Goal: Share content

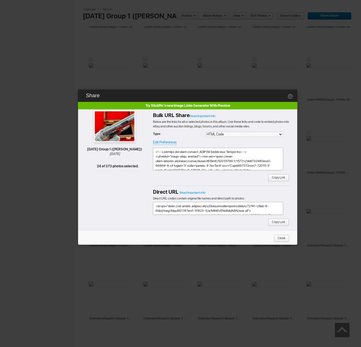
scroll to position [2414, 0]
click at [291, 97] on link at bounding box center [291, 96] width 6 height 6
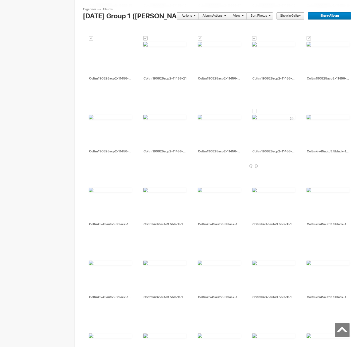
scroll to position [2509, 0]
click at [310, 110] on div at bounding box center [309, 110] width 5 height 5
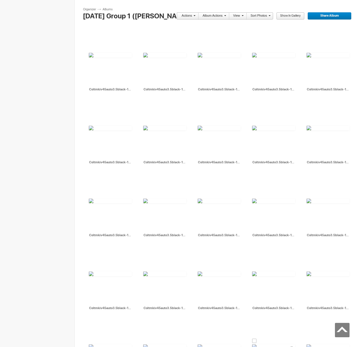
scroll to position [2832, 0]
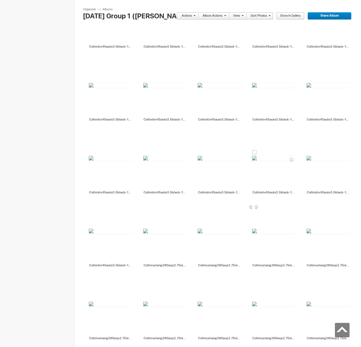
click at [255, 153] on div at bounding box center [254, 152] width 5 height 5
click at [194, 18] on link "Actions" at bounding box center [186, 15] width 19 height 7
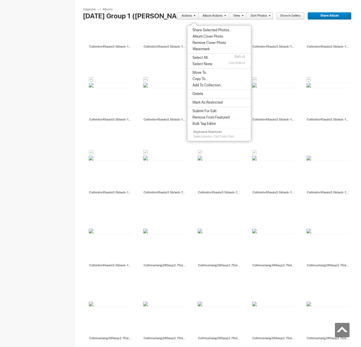
click at [194, 28] on span "Share Selected Photos..." at bounding box center [211, 30] width 41 height 5
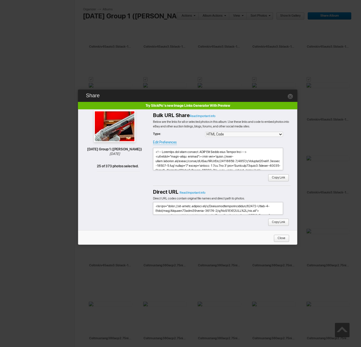
click at [285, 178] on span "Copy Link" at bounding box center [276, 177] width 17 height 7
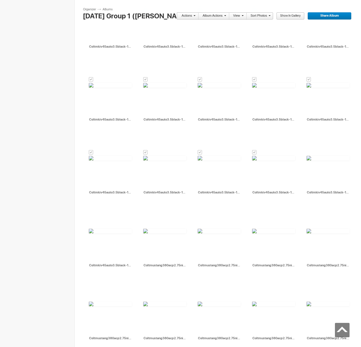
click at [193, 15] on span at bounding box center [193, 15] width 3 height 3
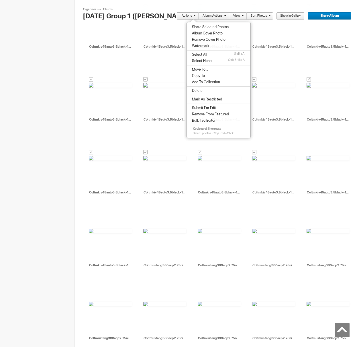
click at [204, 68] on span "Move To..." at bounding box center [199, 69] width 18 height 5
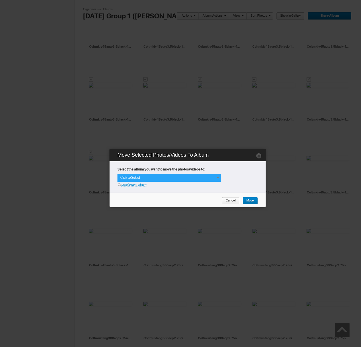
click at [218, 180] on div "Click to Select" at bounding box center [170, 177] width 104 height 8
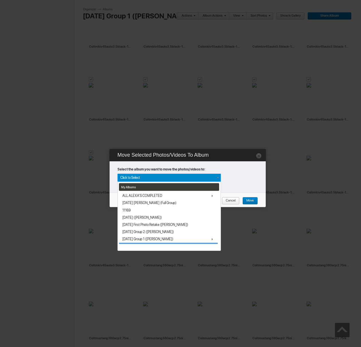
scroll to position [6, 0]
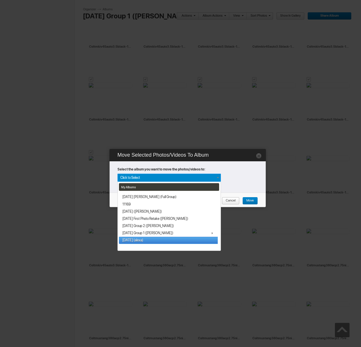
click at [153, 242] on link "[DATE] (alexa)" at bounding box center [168, 240] width 99 height 7
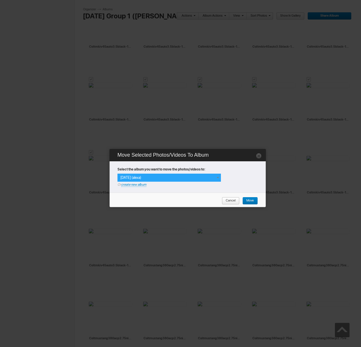
click at [165, 178] on div "[DATE] (alexa)" at bounding box center [170, 177] width 104 height 8
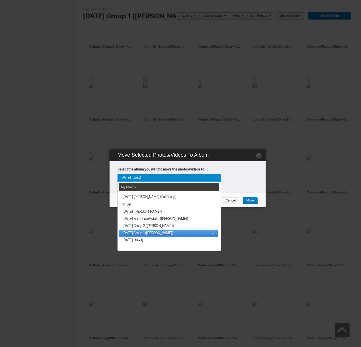
click at [142, 235] on span "[DATE] Group 1 ([PERSON_NAME])" at bounding box center [147, 233] width 51 height 5
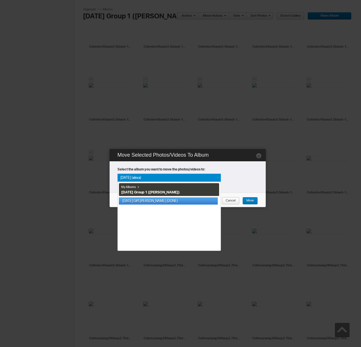
click at [192, 201] on link "[DATE] G#1 [PERSON_NAME] (DONE)" at bounding box center [168, 200] width 99 height 7
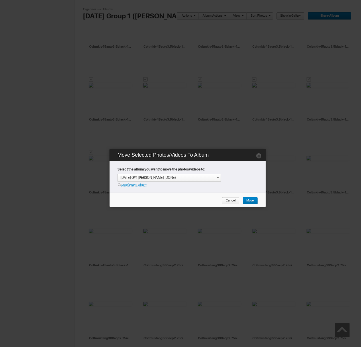
drag, startPoint x: 250, startPoint y: 199, endPoint x: 234, endPoint y: 200, distance: 15.8
click at [250, 199] on span "Move" at bounding box center [248, 200] width 11 height 7
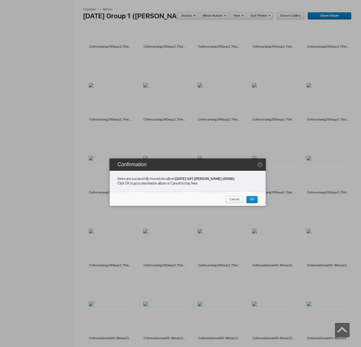
click at [233, 200] on span "Cancel" at bounding box center [233, 199] width 14 height 7
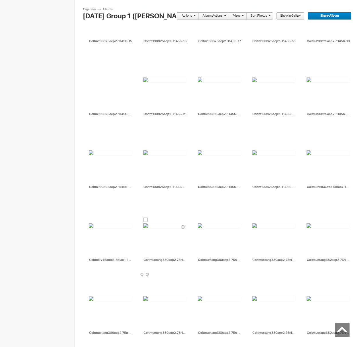
scroll to position [2491, 0]
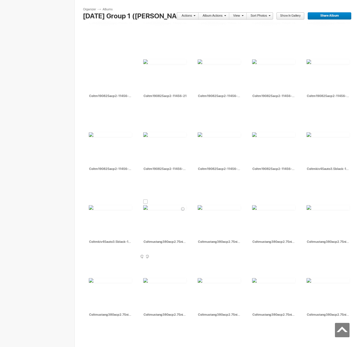
click at [146, 202] on div at bounding box center [145, 201] width 5 height 5
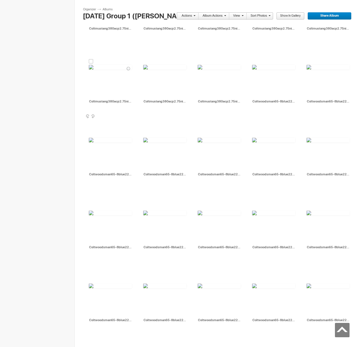
scroll to position [2996, 0]
click at [91, 61] on div at bounding box center [91, 61] width 5 height 5
click at [189, 14] on link "Actions" at bounding box center [186, 15] width 19 height 7
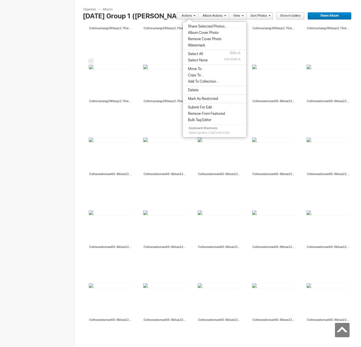
click at [200, 28] on span "Share Selected Photos..." at bounding box center [206, 26] width 41 height 5
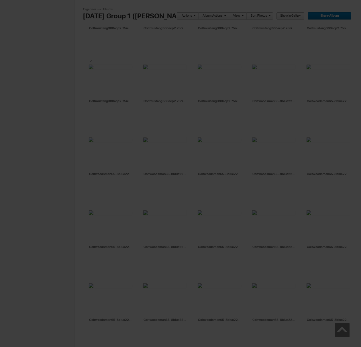
type textarea "<!-- [DOMAIN_NAME] image hosting. HTML Bulk Share code Starts Here --> <div sty…"
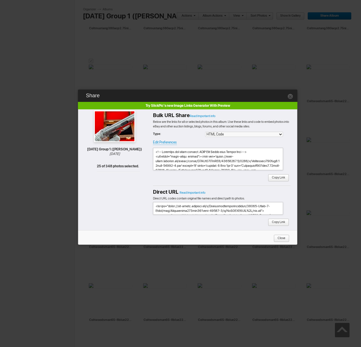
click at [279, 181] on span "Copy Link" at bounding box center [276, 177] width 17 height 7
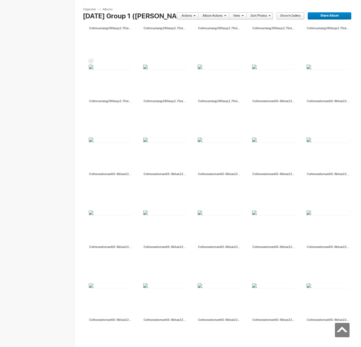
click at [187, 16] on link "Actions" at bounding box center [186, 15] width 19 height 7
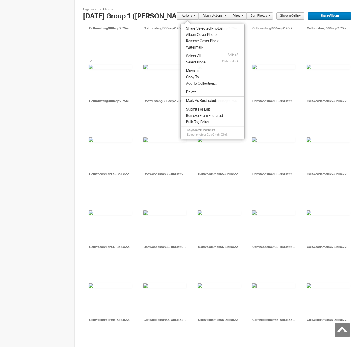
click at [197, 73] on li "Move To..." at bounding box center [213, 71] width 64 height 6
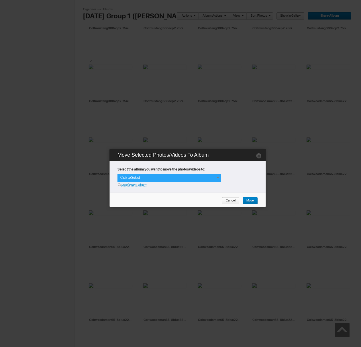
click at [153, 179] on div "Click to Select" at bounding box center [170, 177] width 104 height 8
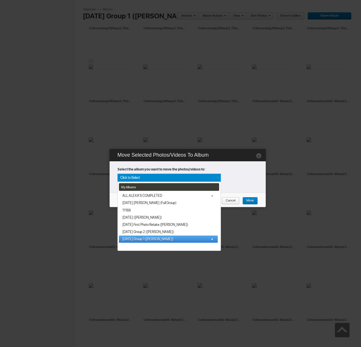
click at [145, 240] on span "[DATE] Group 1 ([PERSON_NAME])" at bounding box center [147, 239] width 51 height 5
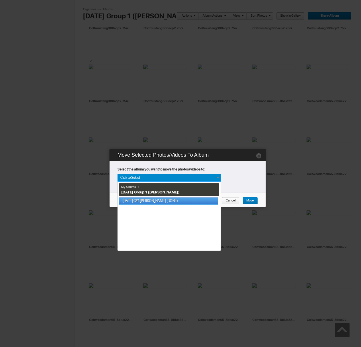
click at [150, 201] on link "[DATE] G#1 [PERSON_NAME] (DONE)" at bounding box center [168, 200] width 99 height 7
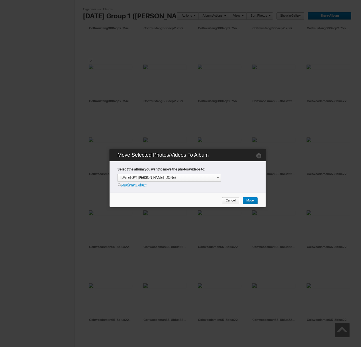
click at [254, 200] on span "Move" at bounding box center [248, 200] width 11 height 7
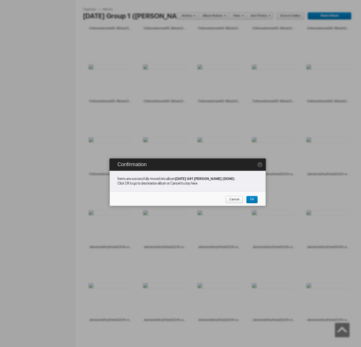
click at [239, 200] on span "Cancel" at bounding box center [233, 199] width 14 height 7
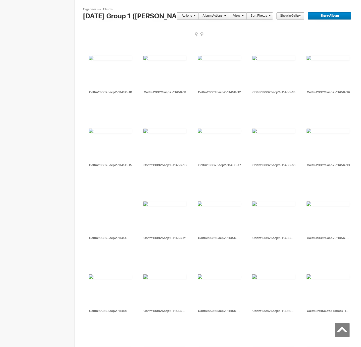
scroll to position [2592, 0]
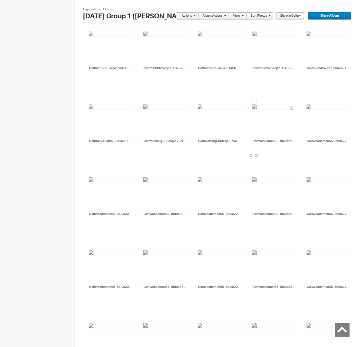
click at [254, 102] on div at bounding box center [254, 101] width 5 height 5
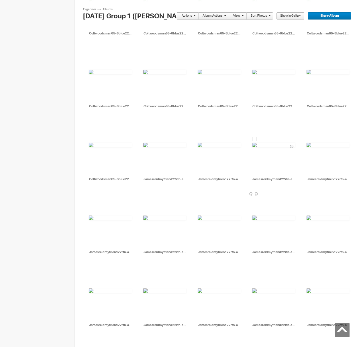
scroll to position [2981, 0]
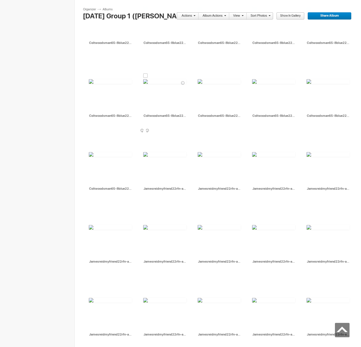
drag, startPoint x: 146, startPoint y: 75, endPoint x: 159, endPoint y: 84, distance: 15.8
click at [146, 75] on div at bounding box center [145, 75] width 5 height 5
click at [186, 17] on link "Actions" at bounding box center [186, 15] width 19 height 7
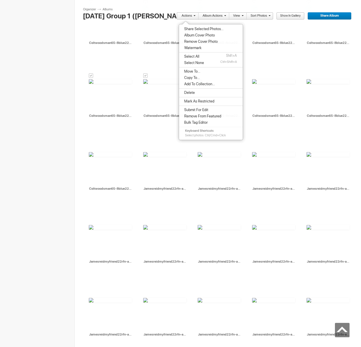
click at [193, 27] on span "Share Selected Photos..." at bounding box center [203, 29] width 41 height 5
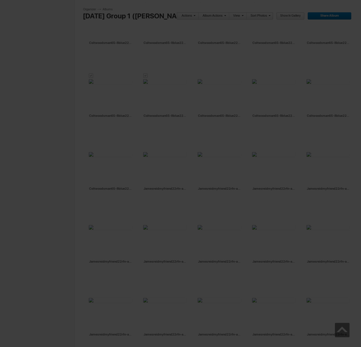
type textarea "<!-- [DOMAIN_NAME] image hosting. HTML Bulk Share code Starts Here --> <div sty…"
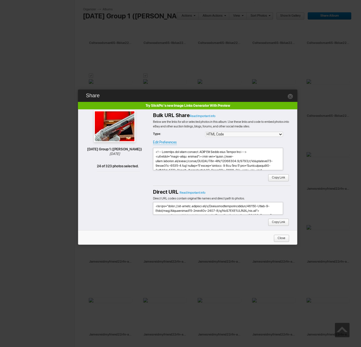
click at [274, 177] on span "Copy Link" at bounding box center [276, 177] width 17 height 7
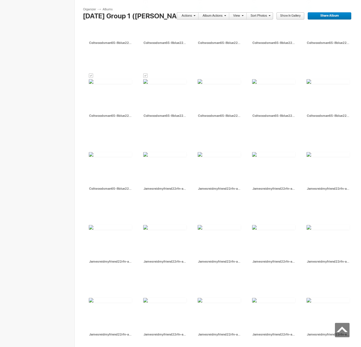
click at [194, 17] on span at bounding box center [193, 15] width 3 height 3
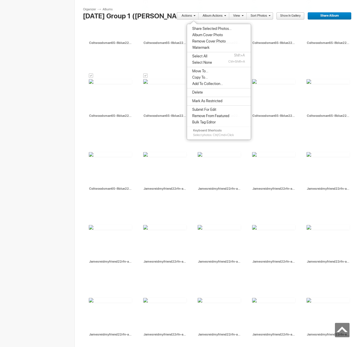
click at [205, 71] on span "Move To..." at bounding box center [200, 71] width 18 height 5
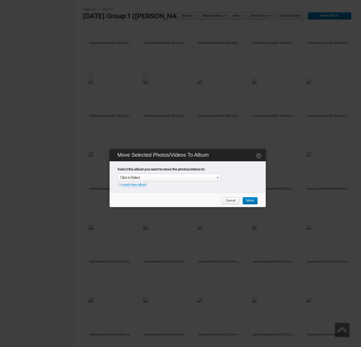
click at [224, 180] on div "Click to Select Or create new album" at bounding box center [189, 179] width 142 height 13
click at [219, 178] on span at bounding box center [218, 177] width 5 height 5
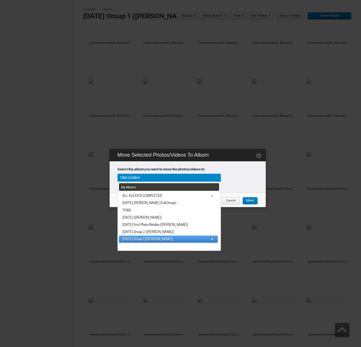
click at [147, 239] on span "[DATE] Group 1 ([PERSON_NAME])" at bounding box center [147, 239] width 51 height 5
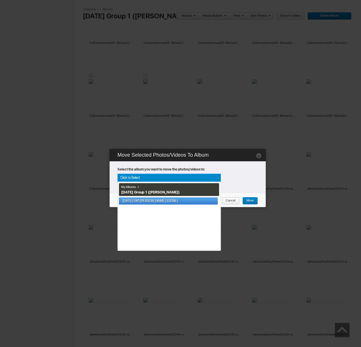
click at [154, 201] on link "[DATE] G#1 [PERSON_NAME] (DONE)" at bounding box center [168, 200] width 99 height 7
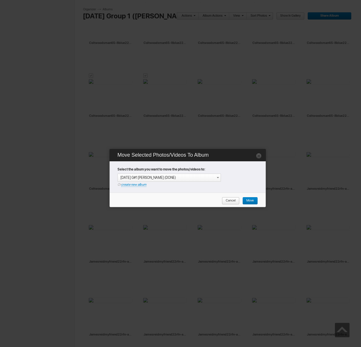
click at [247, 200] on span "Move" at bounding box center [248, 200] width 11 height 7
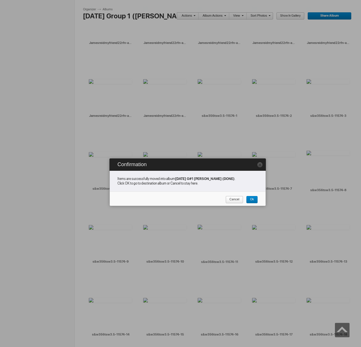
click at [234, 200] on span "Cancel" at bounding box center [233, 199] width 14 height 7
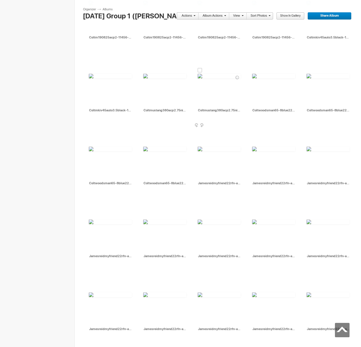
scroll to position [2592, 0]
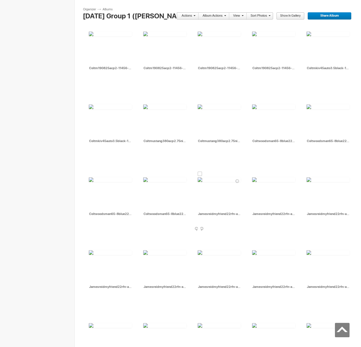
click at [200, 175] on div at bounding box center [200, 173] width 5 height 5
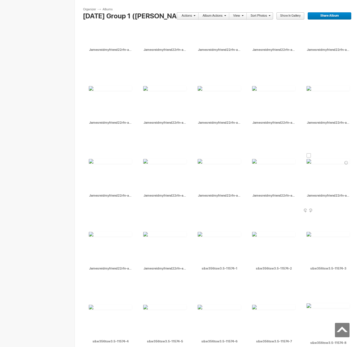
scroll to position [2830, 0]
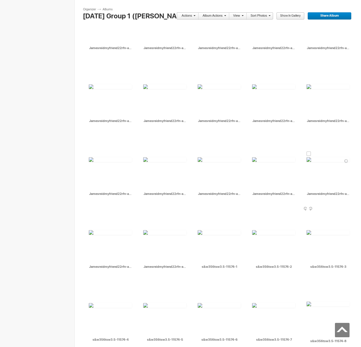
click at [310, 155] on div at bounding box center [309, 153] width 5 height 5
click at [191, 14] on link "Actions" at bounding box center [186, 15] width 19 height 7
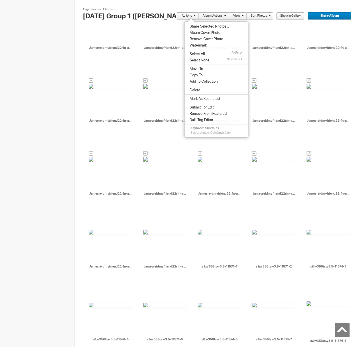
click at [198, 26] on span "Share Selected Photos..." at bounding box center [208, 26] width 41 height 5
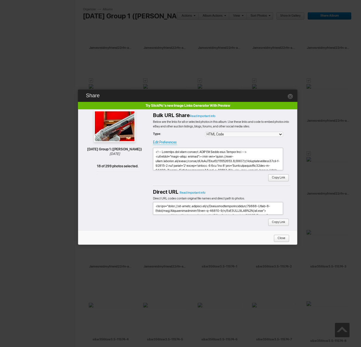
click at [276, 178] on span "Copy Link" at bounding box center [276, 177] width 17 height 7
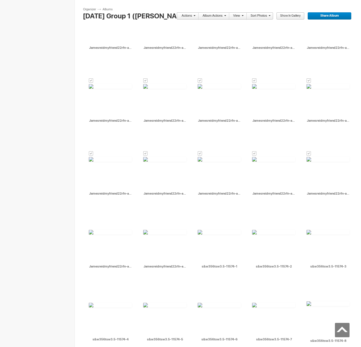
click at [190, 16] on link "Actions" at bounding box center [186, 15] width 19 height 7
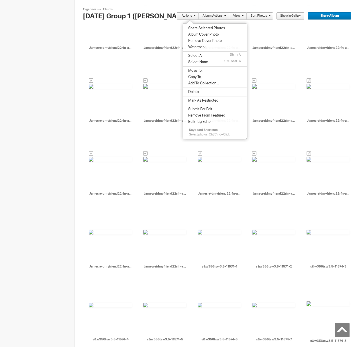
click at [198, 70] on span "Move To..." at bounding box center [196, 70] width 18 height 5
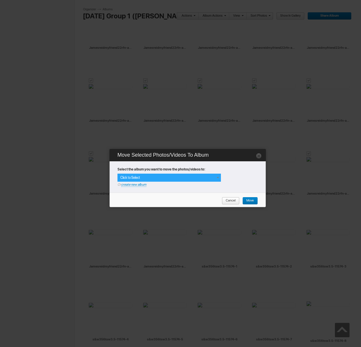
click at [216, 178] on span at bounding box center [218, 177] width 5 height 5
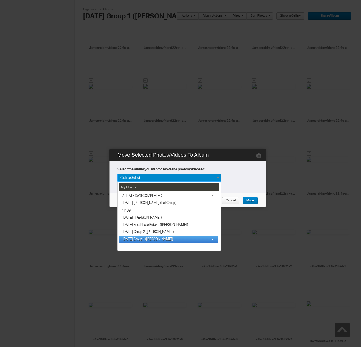
click at [134, 238] on span "[DATE] Group 1 ([PERSON_NAME])" at bounding box center [147, 239] width 51 height 5
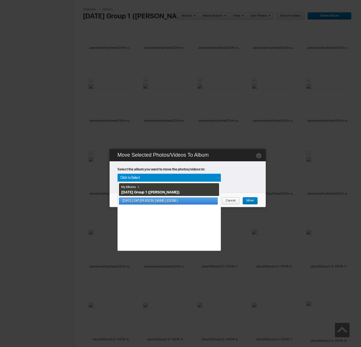
click at [156, 201] on link "[DATE] G#1 [PERSON_NAME] (DONE)" at bounding box center [168, 200] width 99 height 7
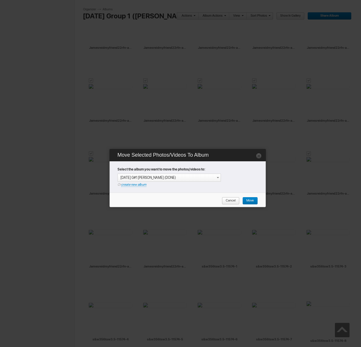
click at [251, 199] on span "Move" at bounding box center [248, 200] width 11 height 7
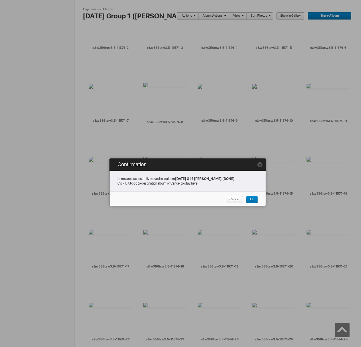
click at [235, 199] on span "Cancel" at bounding box center [233, 199] width 14 height 7
